Goal: Information Seeking & Learning: Learn about a topic

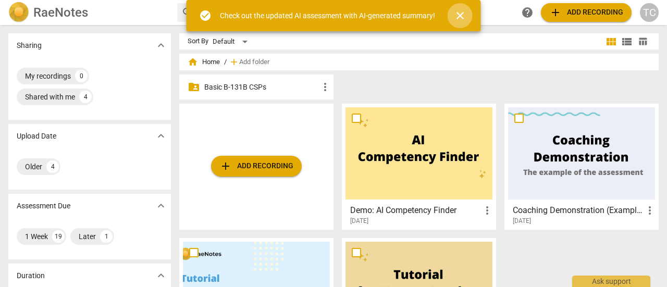
click at [457, 12] on span "close" at bounding box center [460, 15] width 13 height 13
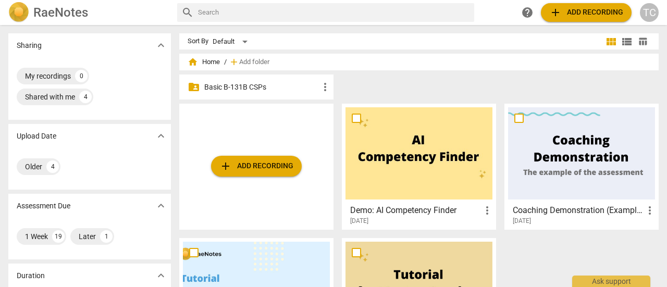
click at [249, 84] on p "Basic B-131B CSPs" at bounding box center [261, 87] width 115 height 11
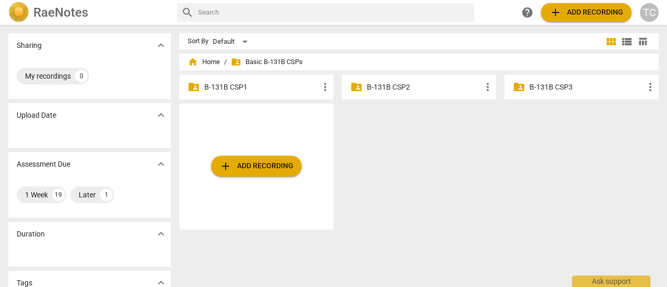
click at [205, 89] on p "B-131B CSP1" at bounding box center [261, 87] width 115 height 11
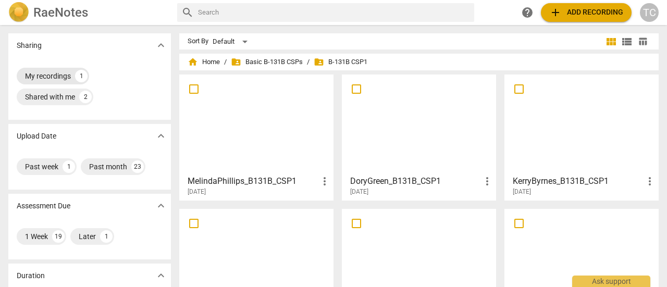
click at [57, 80] on div "My recordings" at bounding box center [48, 76] width 46 height 10
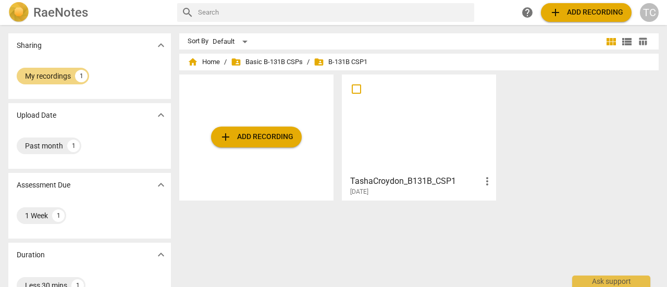
click at [391, 191] on div "[DATE]" at bounding box center [421, 192] width 143 height 9
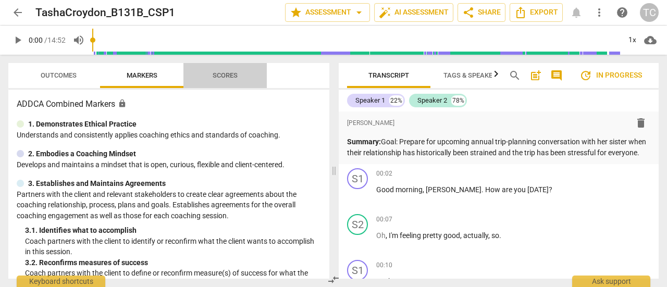
click at [230, 76] on span "Scores" at bounding box center [225, 75] width 25 height 8
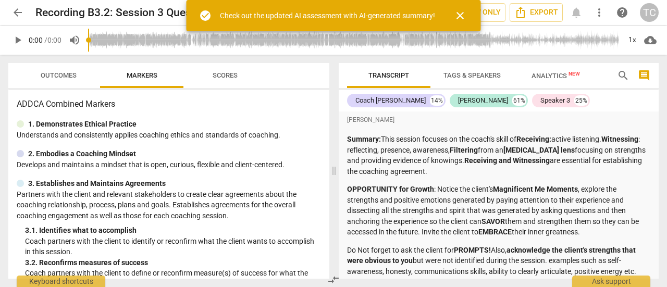
click at [460, 11] on span "close" at bounding box center [460, 15] width 13 height 13
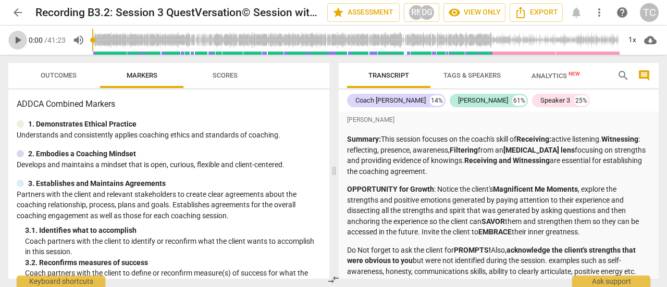
click at [15, 43] on span "play_arrow" at bounding box center [17, 40] width 13 height 13
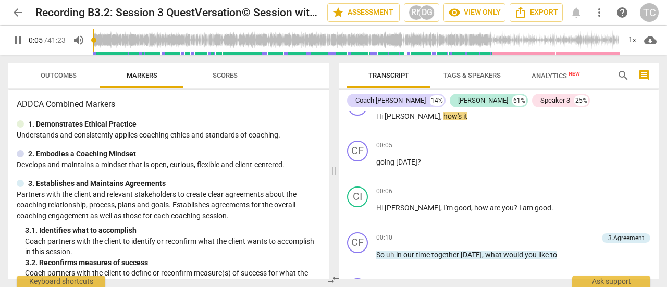
type input "6"
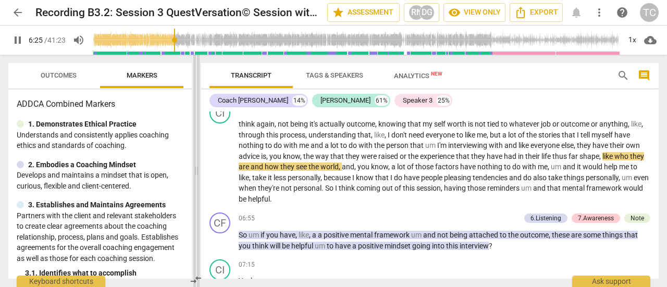
scroll to position [1183, 0]
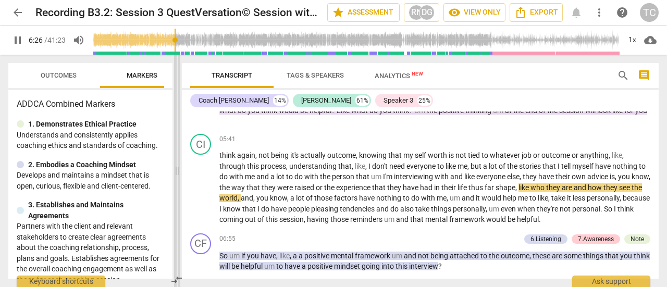
drag, startPoint x: 333, startPoint y: 174, endPoint x: 176, endPoint y: 175, distance: 156.9
click at [176, 175] on span at bounding box center [177, 171] width 6 height 232
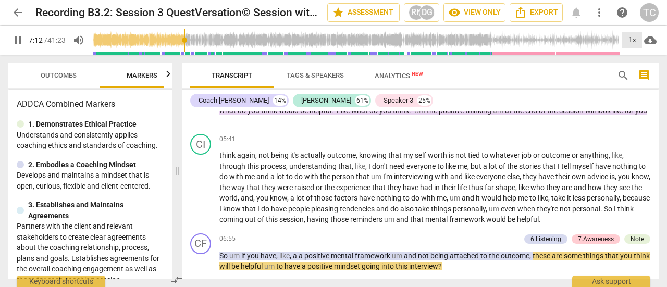
click at [633, 41] on div "1x" at bounding box center [632, 40] width 20 height 17
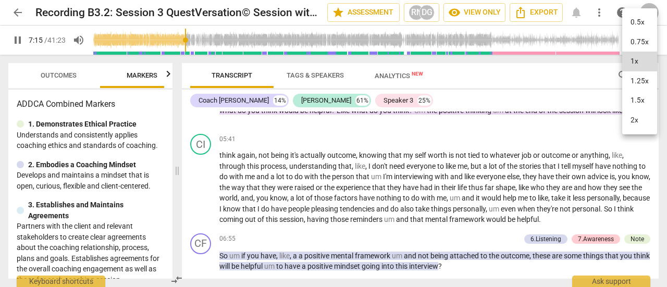
scroll to position [1369, 0]
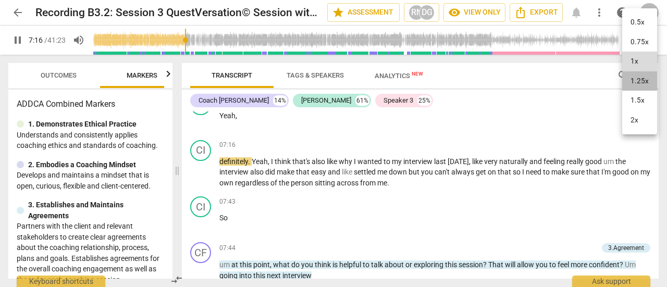
click at [635, 79] on li "1.25x" at bounding box center [639, 81] width 35 height 20
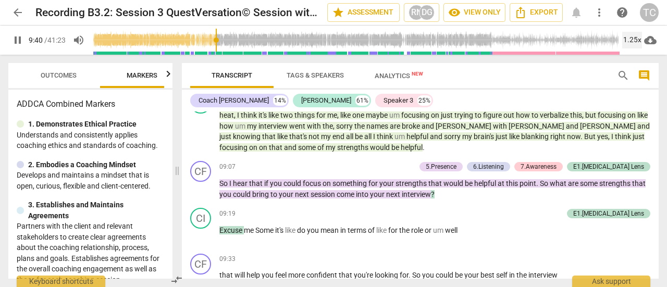
scroll to position [1771, 0]
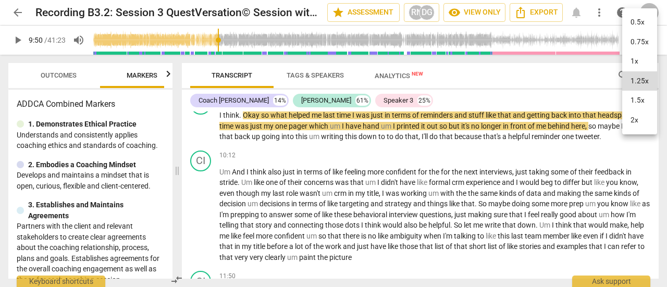
click at [406, 168] on div at bounding box center [333, 143] width 667 height 287
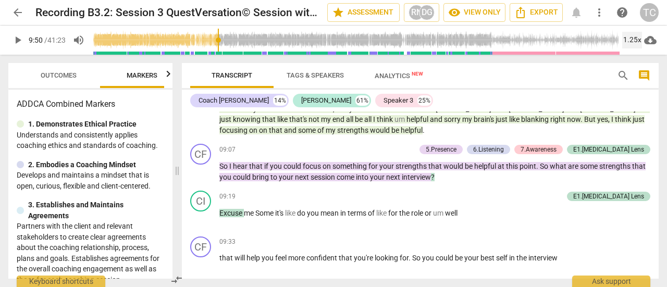
scroll to position [1583, 0]
click at [10, 42] on span "play_arrow" at bounding box center [17, 40] width 19 height 13
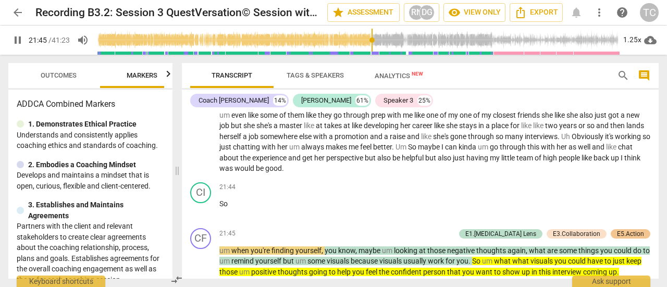
scroll to position [3138, 0]
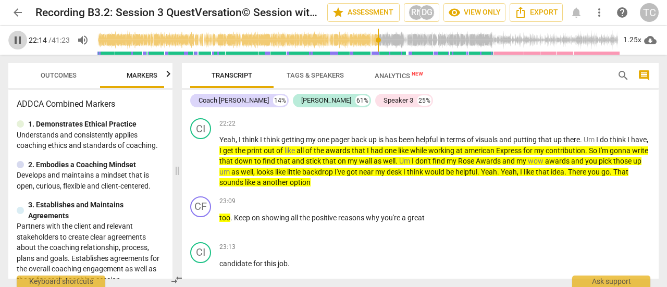
click at [18, 40] on span "pause" at bounding box center [17, 40] width 13 height 13
click at [11, 42] on span "play_arrow" at bounding box center [17, 40] width 13 height 13
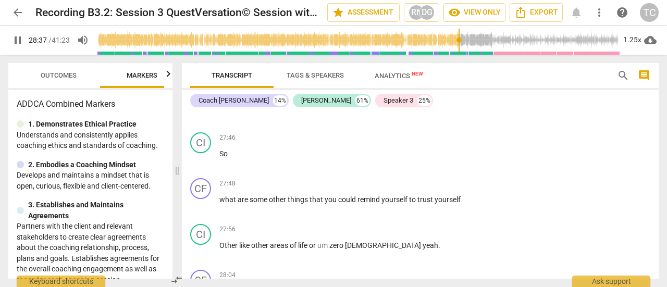
scroll to position [3919, 0]
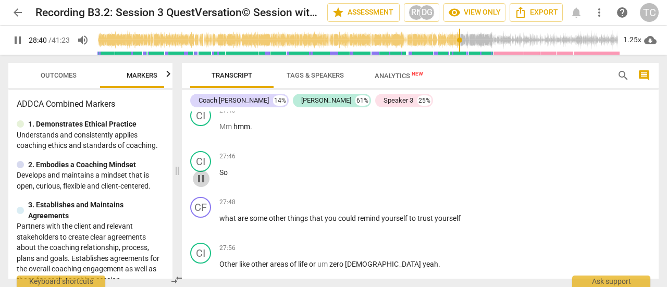
click at [209, 185] on span "pause" at bounding box center [201, 179] width 17 height 13
click at [209, 185] on span "play_arrow" at bounding box center [201, 179] width 17 height 13
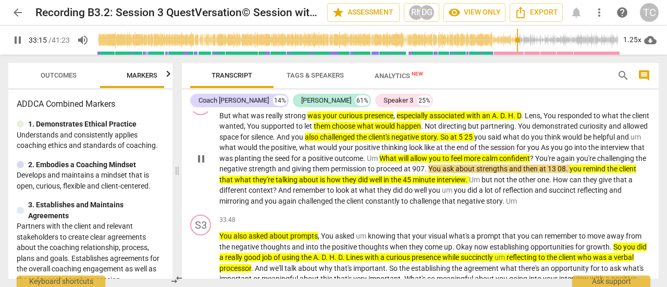
scroll to position [5018, 0]
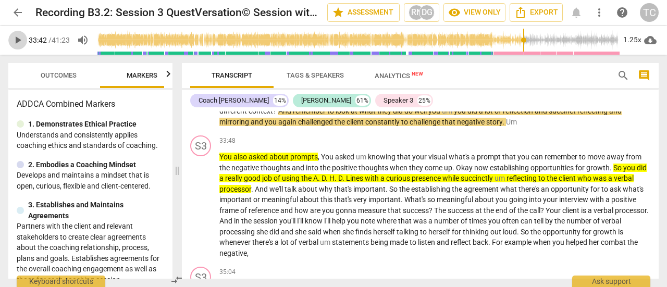
click at [19, 43] on span "play_arrow" at bounding box center [17, 40] width 13 height 13
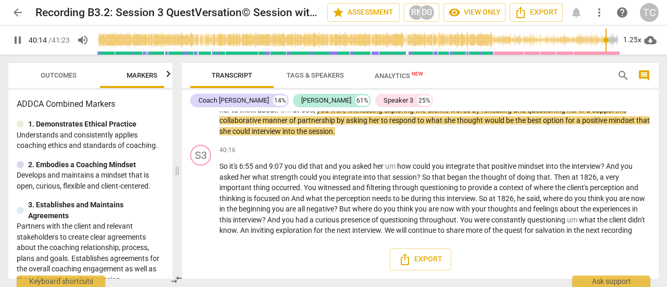
scroll to position [5683, 0]
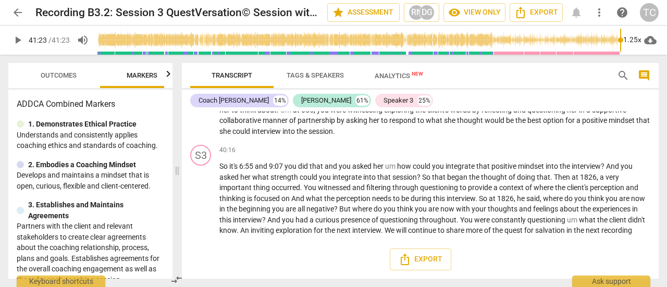
type input "2483"
